Goal: Task Accomplishment & Management: Manage account settings

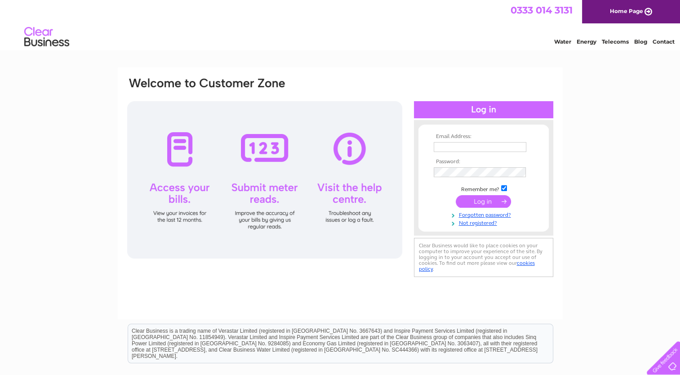
click at [470, 144] on input "text" at bounding box center [480, 147] width 93 height 10
drag, startPoint x: 471, startPoint y: 143, endPoint x: 446, endPoint y: 149, distance: 25.7
click at [446, 149] on input "text" at bounding box center [481, 147] width 94 height 11
type input "[EMAIL_ADDRESS][DOMAIN_NAME]"
click at [477, 201] on input "submit" at bounding box center [483, 202] width 55 height 13
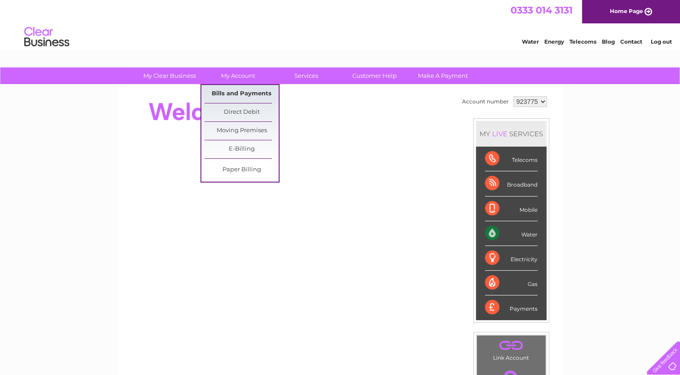
click at [233, 94] on link "Bills and Payments" at bounding box center [242, 94] width 74 height 18
click at [226, 93] on link "Bills and Payments" at bounding box center [242, 94] width 74 height 18
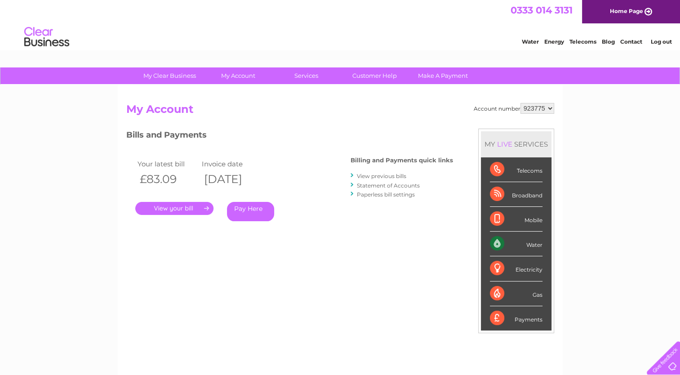
click at [187, 207] on link "." at bounding box center [174, 208] width 78 height 13
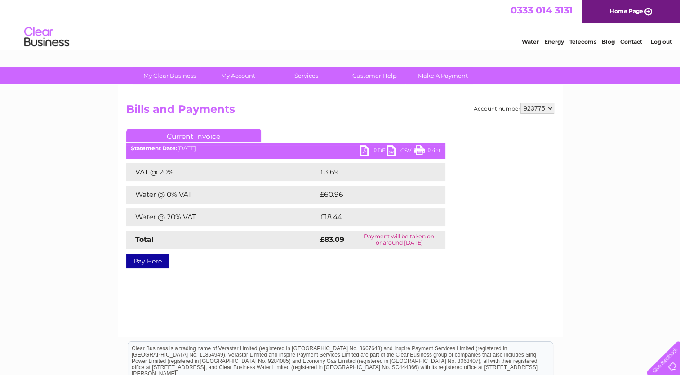
click at [365, 149] on link "PDF" at bounding box center [373, 151] width 27 height 13
